Goal: Information Seeking & Learning: Find specific fact

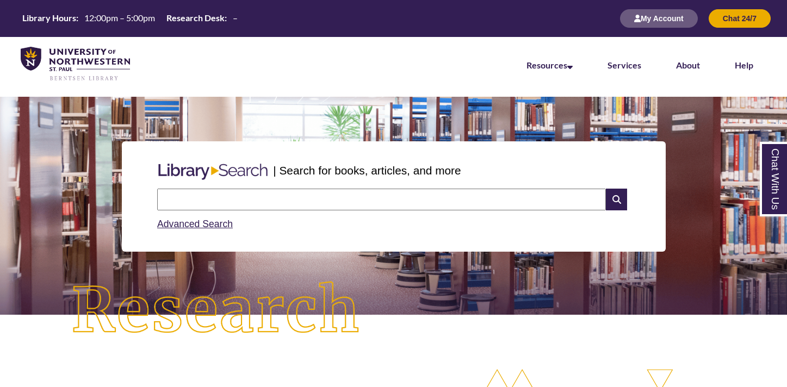
click at [282, 199] on input "text" at bounding box center [381, 200] width 449 height 22
click at [178, 199] on input "**********" at bounding box center [381, 200] width 449 height 22
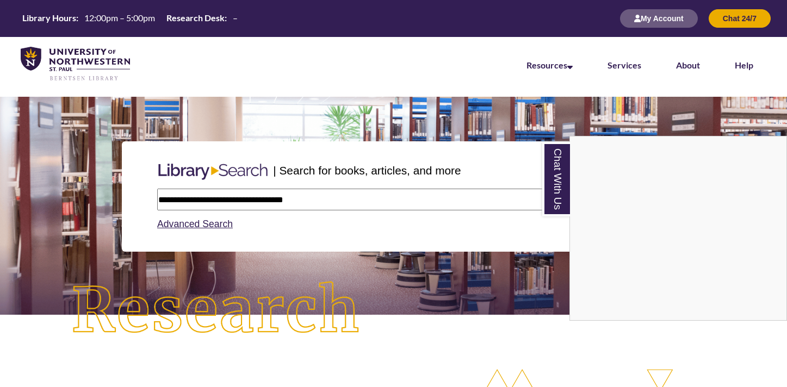
type input "**********"
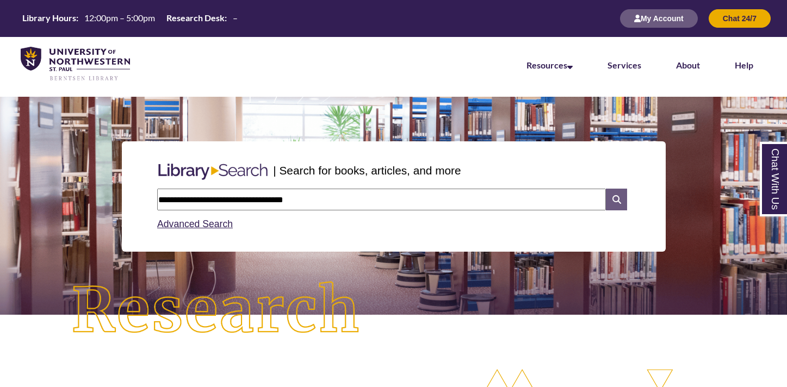
click at [614, 201] on icon at bounding box center [616, 200] width 21 height 22
